Goal: Task Accomplishment & Management: Manage account settings

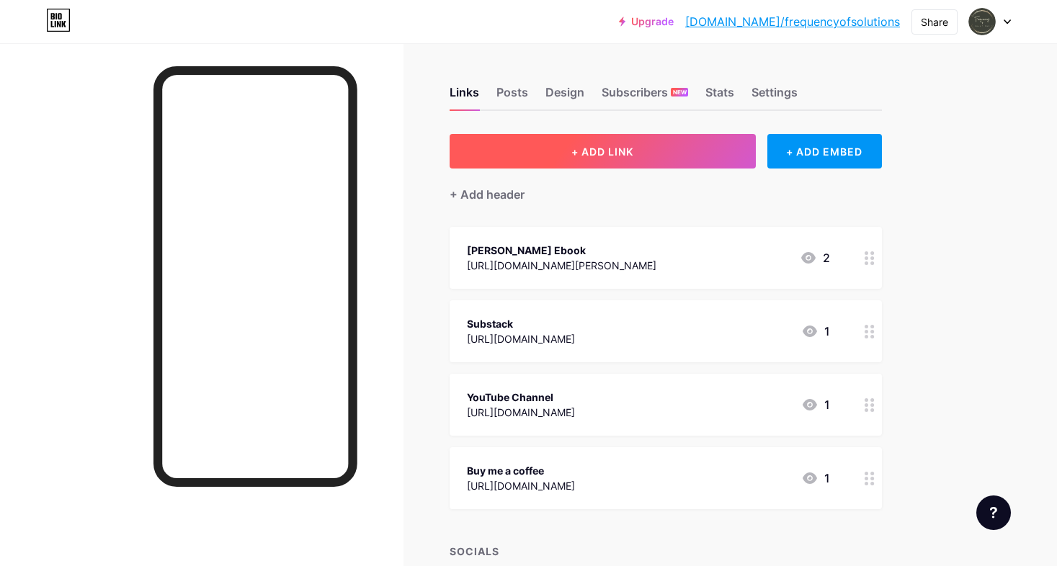
scroll to position [4, 0]
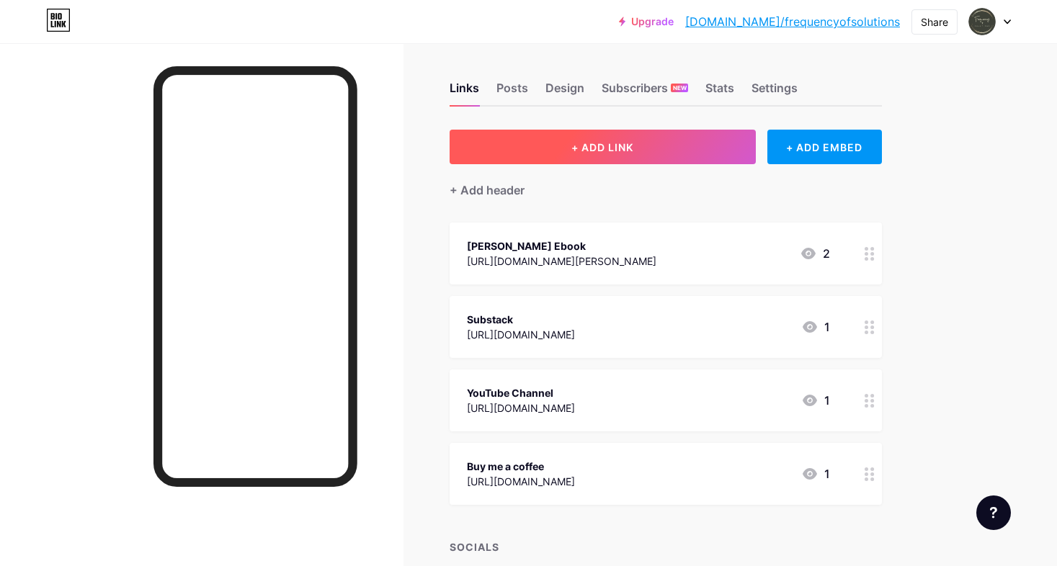
click at [676, 152] on button "+ ADD LINK" at bounding box center [603, 147] width 306 height 35
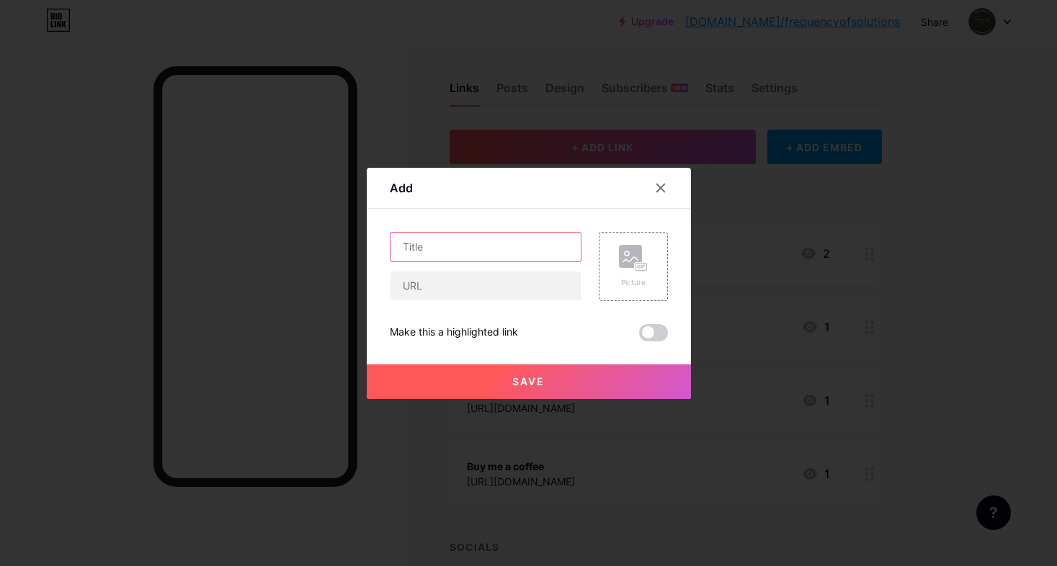
click at [460, 254] on input "text" at bounding box center [485, 247] width 190 height 29
type input "60 minutes Spiritual Mentoring"
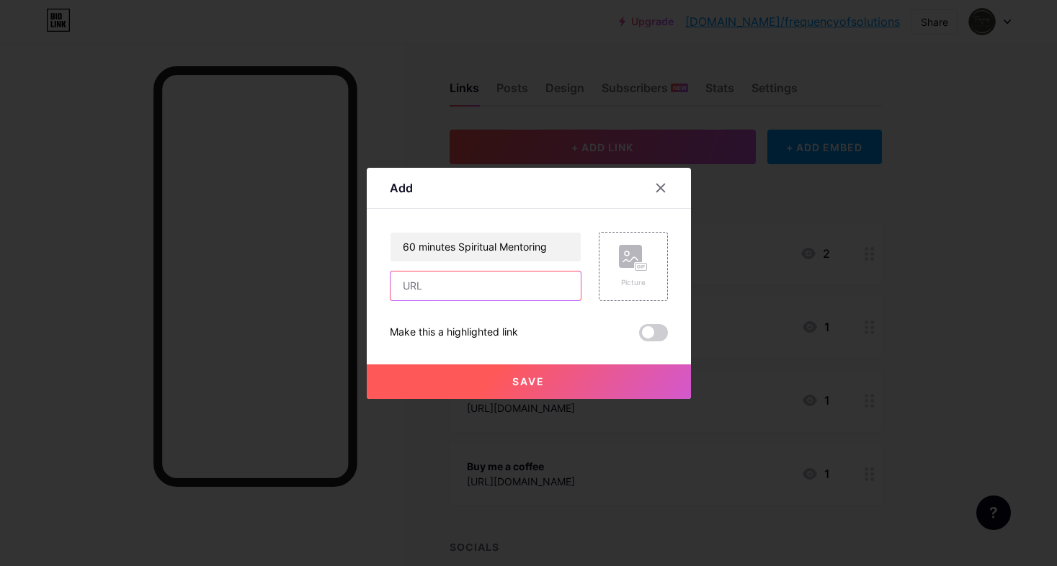
click at [463, 285] on input "text" at bounding box center [485, 286] width 190 height 29
paste input "[URL][DOMAIN_NAME]"
type input "[URL][DOMAIN_NAME]"
click at [610, 372] on button "Save" at bounding box center [529, 382] width 324 height 35
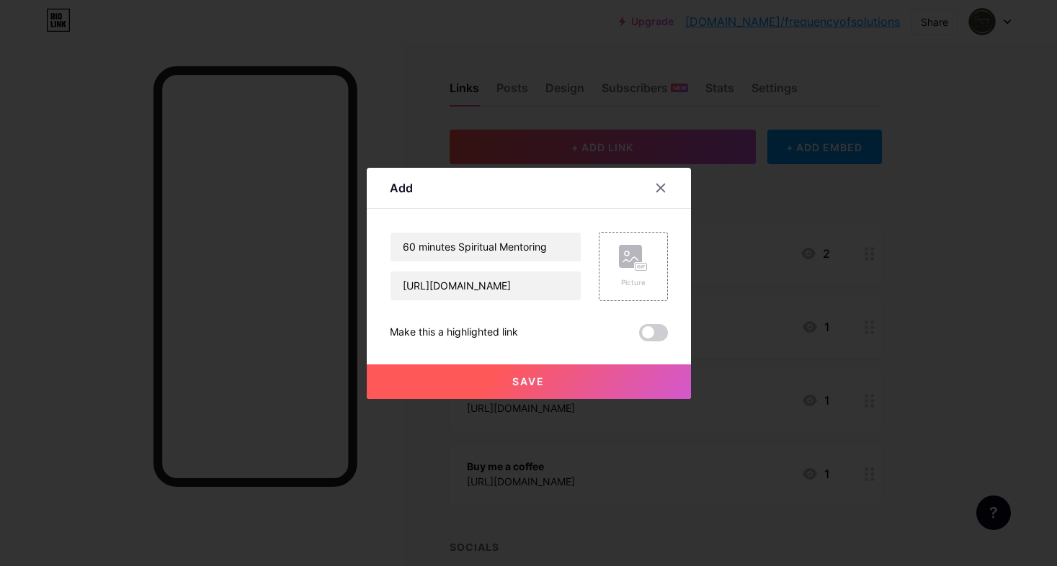
scroll to position [0, 0]
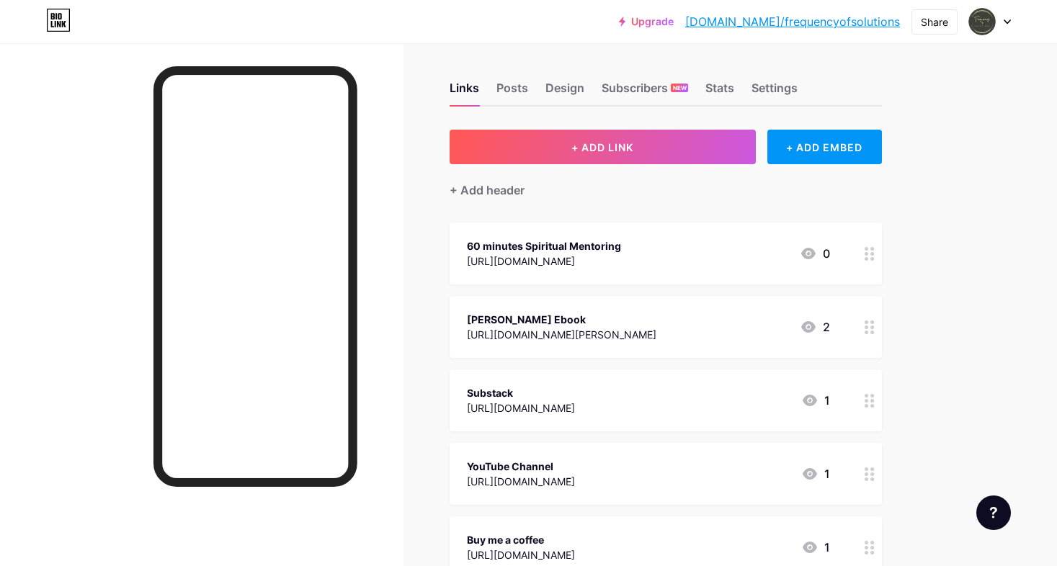
drag, startPoint x: 754, startPoint y: 258, endPoint x: 782, endPoint y: 300, distance: 51.0
click at [756, 321] on span "60 minutes Spiritual Mentoring [URL][DOMAIN_NAME] 0 Vital [PERSON_NAME] Ebook […" at bounding box center [666, 401] width 432 height 356
drag, startPoint x: 994, startPoint y: 206, endPoint x: 940, endPoint y: 220, distance: 55.7
click at [994, 206] on div "Upgrade [DOMAIN_NAME]/freque... [DOMAIN_NAME]/frequencyofsolutions Share Switch…" at bounding box center [528, 371] width 1057 height 751
click at [862, 324] on div at bounding box center [869, 327] width 24 height 62
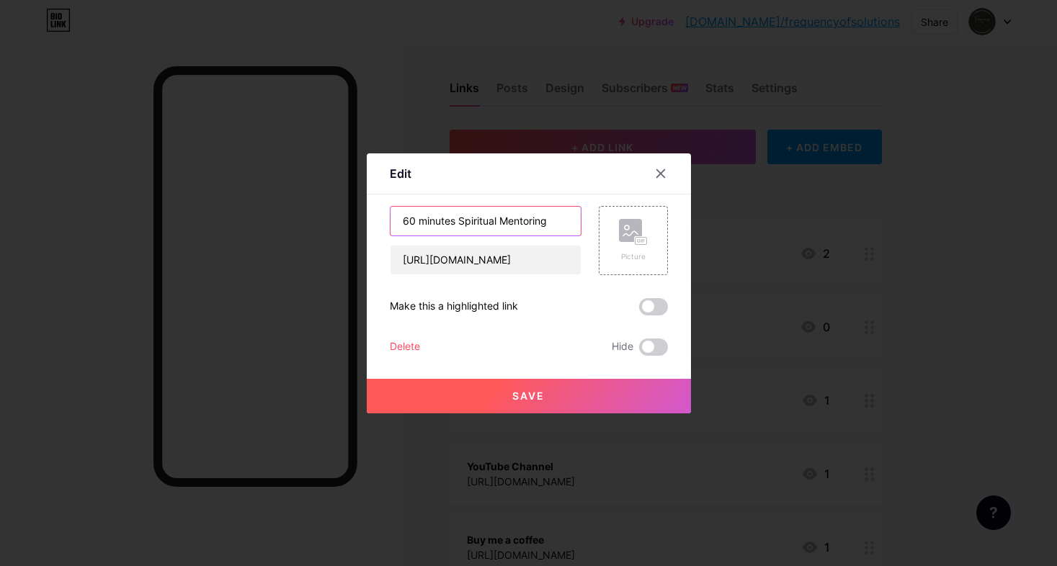
drag, startPoint x: 549, startPoint y: 220, endPoint x: 311, endPoint y: 230, distance: 238.0
click at [311, 230] on div "Edit Content YouTube Play YouTube video without leaving your page. ADD Vimeo Pl…" at bounding box center [528, 283] width 1057 height 566
drag, startPoint x: 480, startPoint y: 218, endPoint x: 311, endPoint y: 218, distance: 169.3
click at [311, 218] on div "Edit Content YouTube Play YouTube video without leaving your page. ADD Vimeo Pl…" at bounding box center [528, 283] width 1057 height 566
type input "Work with me 1:1"
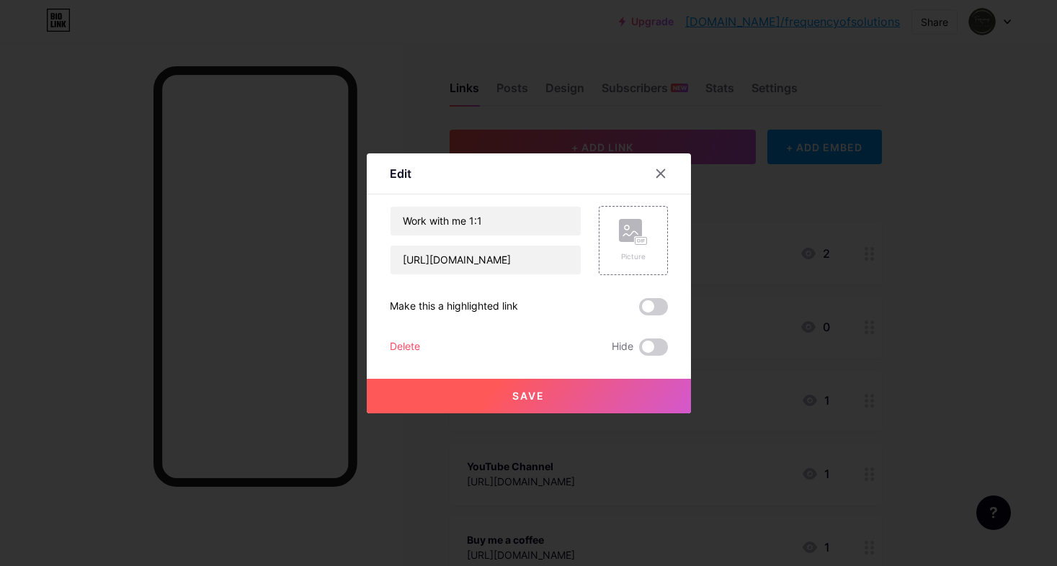
click at [558, 396] on button "Save" at bounding box center [529, 396] width 324 height 35
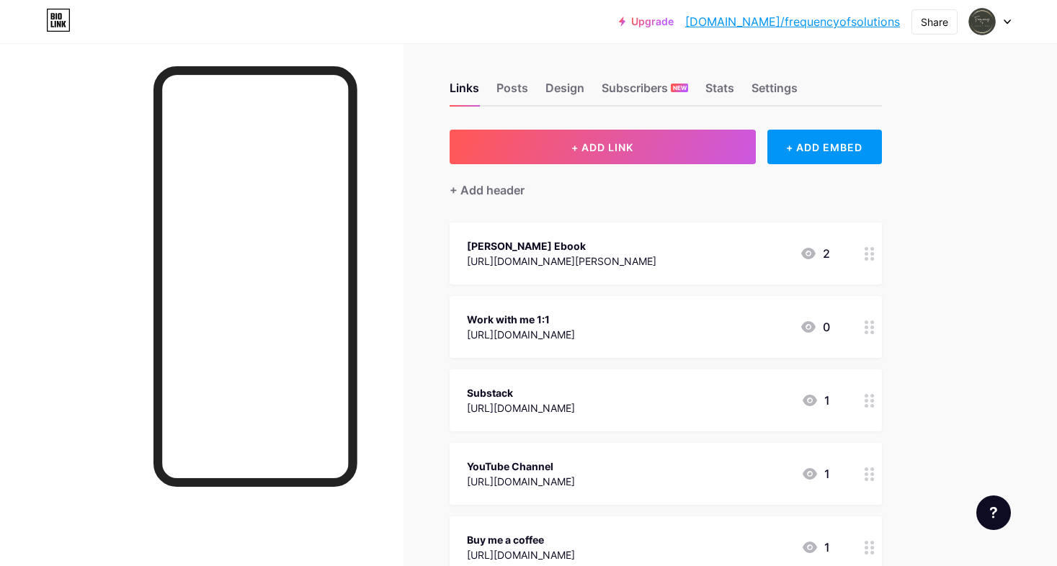
click at [880, 469] on div at bounding box center [869, 474] width 24 height 62
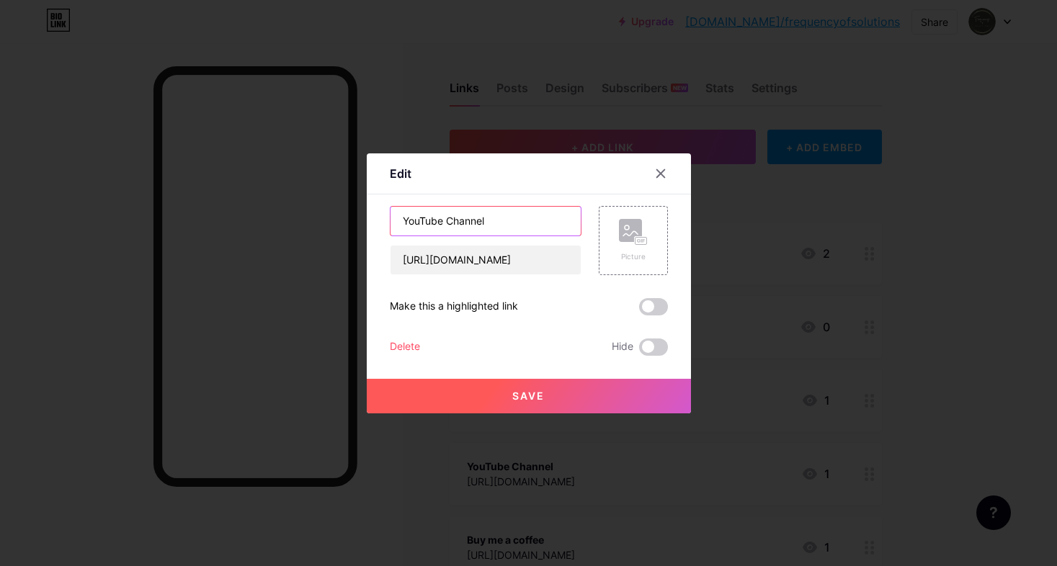
drag, startPoint x: 486, startPoint y: 223, endPoint x: 449, endPoint y: 225, distance: 37.5
click at [449, 225] on input "YouTube Channel" at bounding box center [485, 221] width 190 height 29
type input "YouTube"
click at [589, 403] on button "Save" at bounding box center [529, 396] width 324 height 35
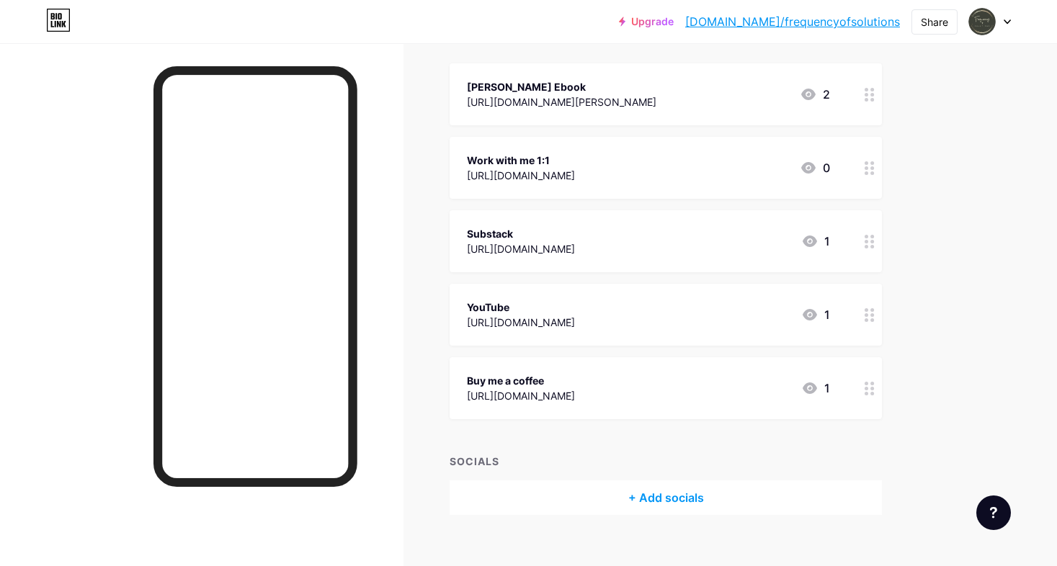
scroll to position [184, 0]
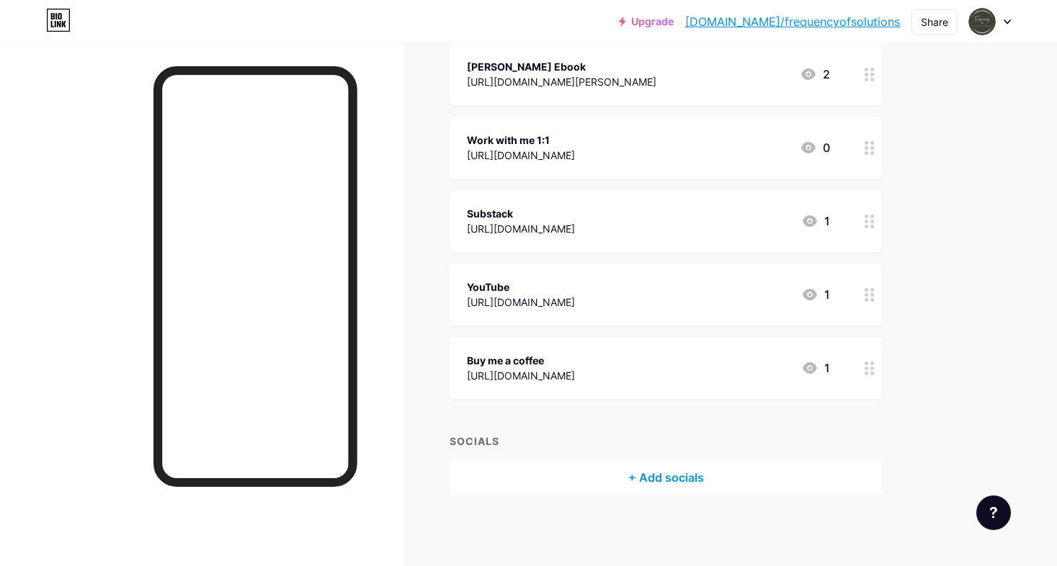
click at [870, 151] on icon at bounding box center [870, 148] width 10 height 14
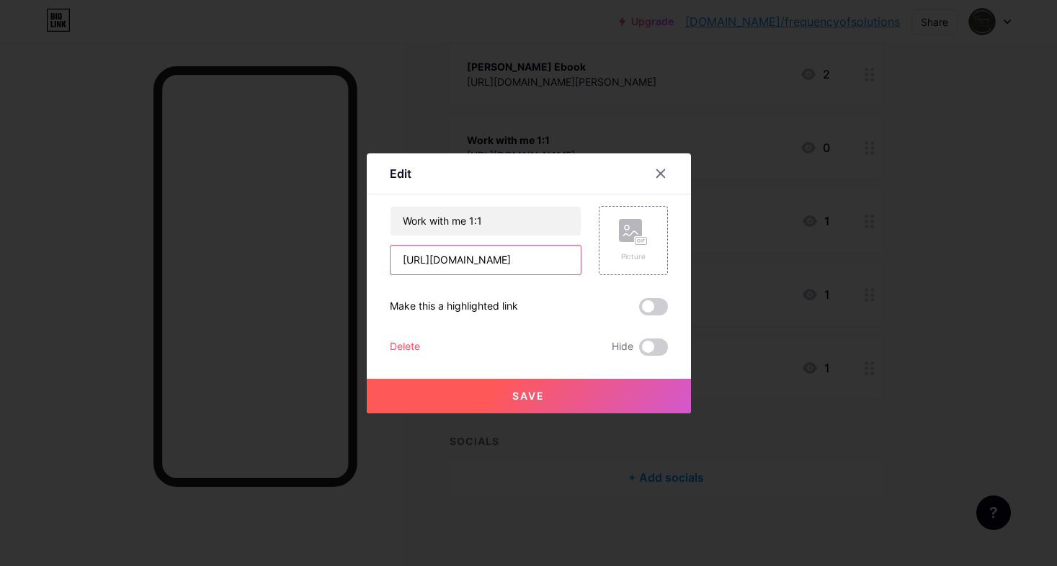
click at [528, 264] on input "[URL][DOMAIN_NAME]" at bounding box center [485, 260] width 190 height 29
click at [589, 385] on button "Save" at bounding box center [529, 396] width 324 height 35
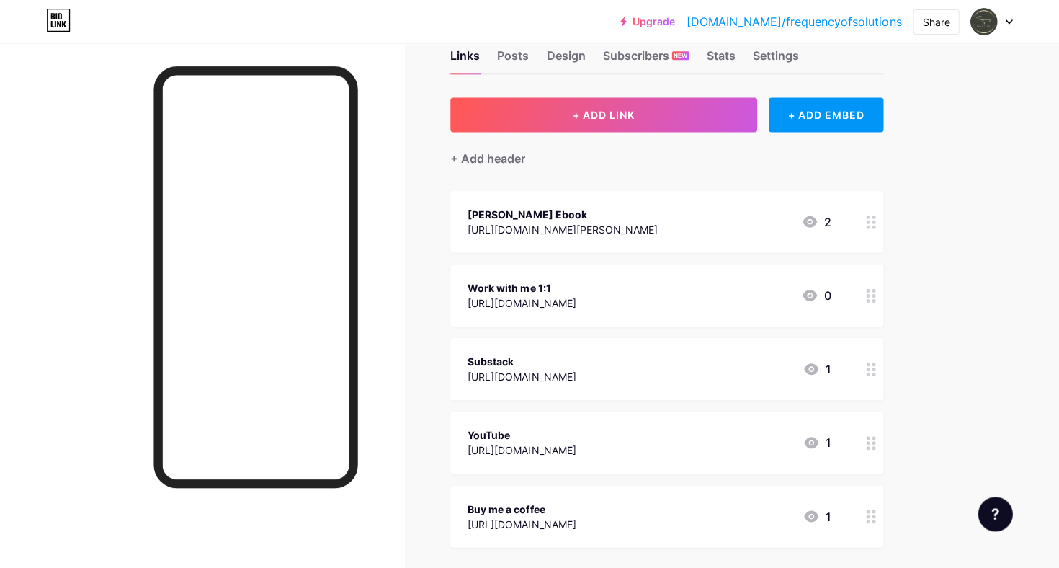
scroll to position [0, 0]
